Goal: Task Accomplishment & Management: Manage account settings

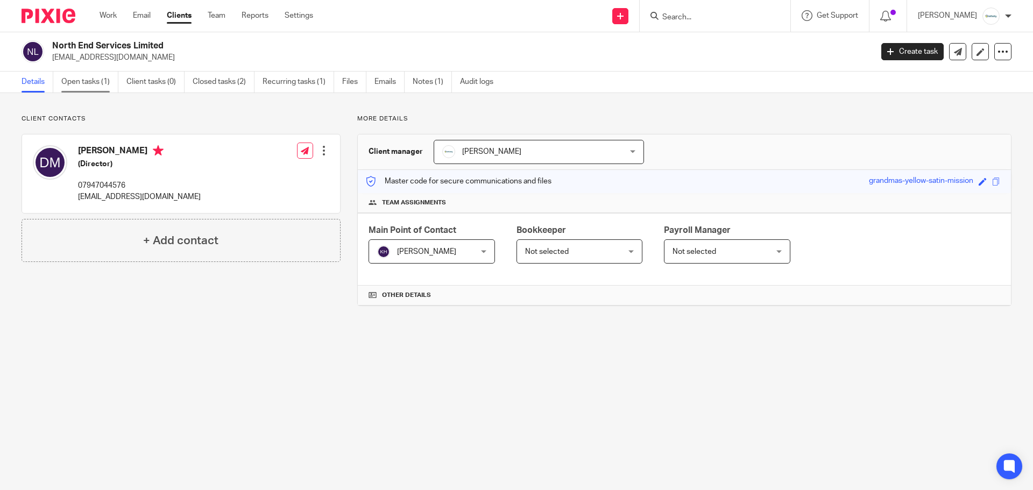
click at [89, 81] on link "Open tasks (1)" at bounding box center [89, 82] width 57 height 21
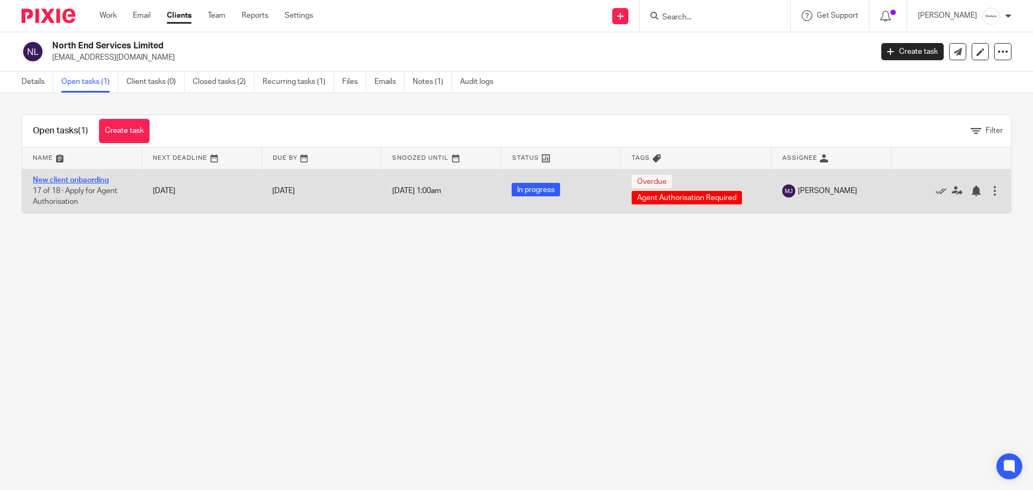
click at [81, 178] on link "New client onbaording" at bounding box center [71, 180] width 76 height 8
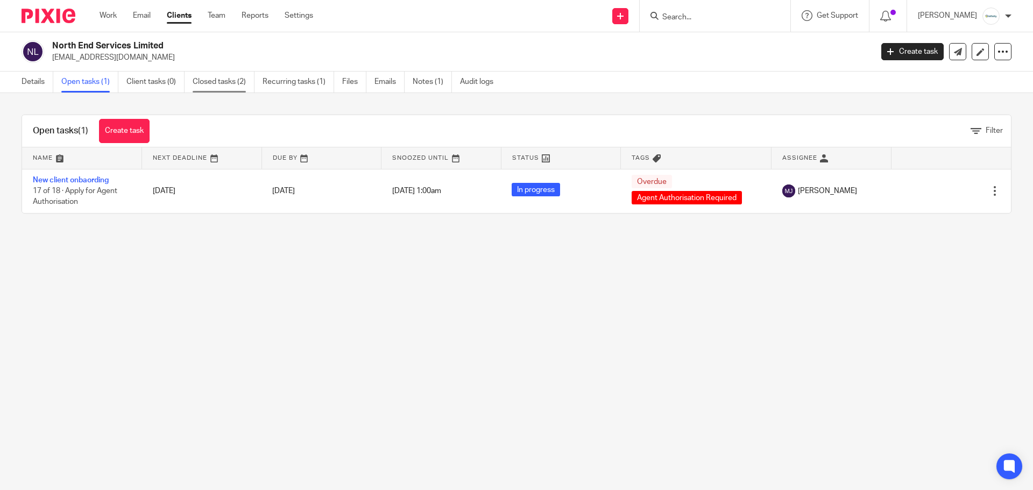
click at [221, 85] on link "Closed tasks (2)" at bounding box center [224, 82] width 62 height 21
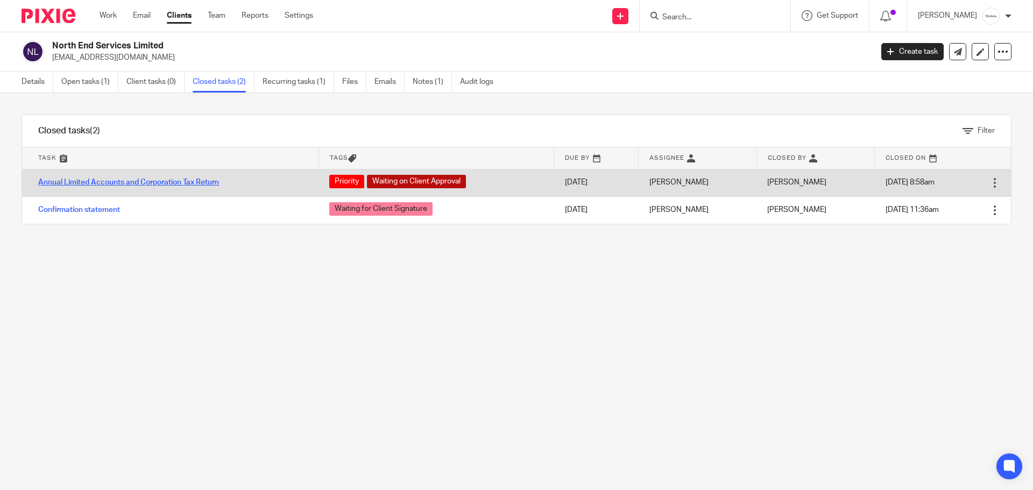
click at [183, 181] on link "Annual Limited Accounts and Corporation Tax Return" at bounding box center [128, 183] width 181 height 8
